Goal: Transaction & Acquisition: Purchase product/service

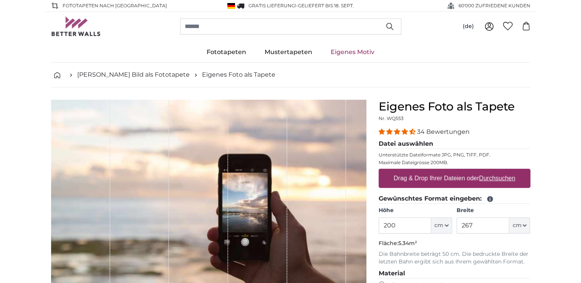
click at [382, 209] on fieldset "Gewünschtes Format eingeben: Höhe 200 ft cm Centimeter (cm) Inches (inch) Feet …" at bounding box center [454, 230] width 152 height 72
drag, startPoint x: 382, startPoint y: 209, endPoint x: 381, endPoint y: 228, distance: 19.2
click at [381, 228] on input "200" at bounding box center [404, 226] width 53 height 16
type input "137"
drag, startPoint x: 479, startPoint y: 223, endPoint x: 454, endPoint y: 231, distance: 26.4
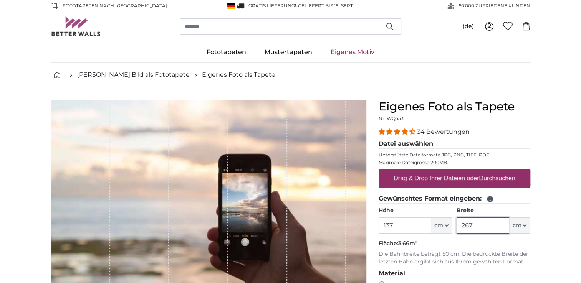
click at [454, 231] on div "Höhe 137 ft cm Centimeter (cm) Inches (inch) Feet (ft. in.) Breite 267 ft cm Ce…" at bounding box center [454, 220] width 152 height 27
type input "86"
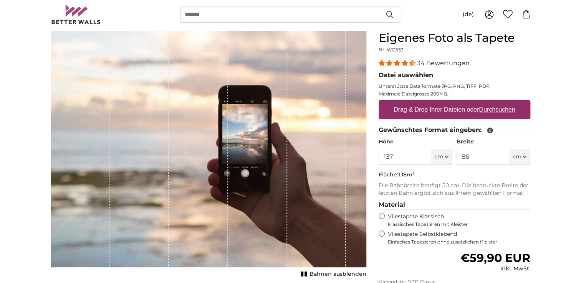
scroll to position [77, 0]
